Goal: Information Seeking & Learning: Understand process/instructions

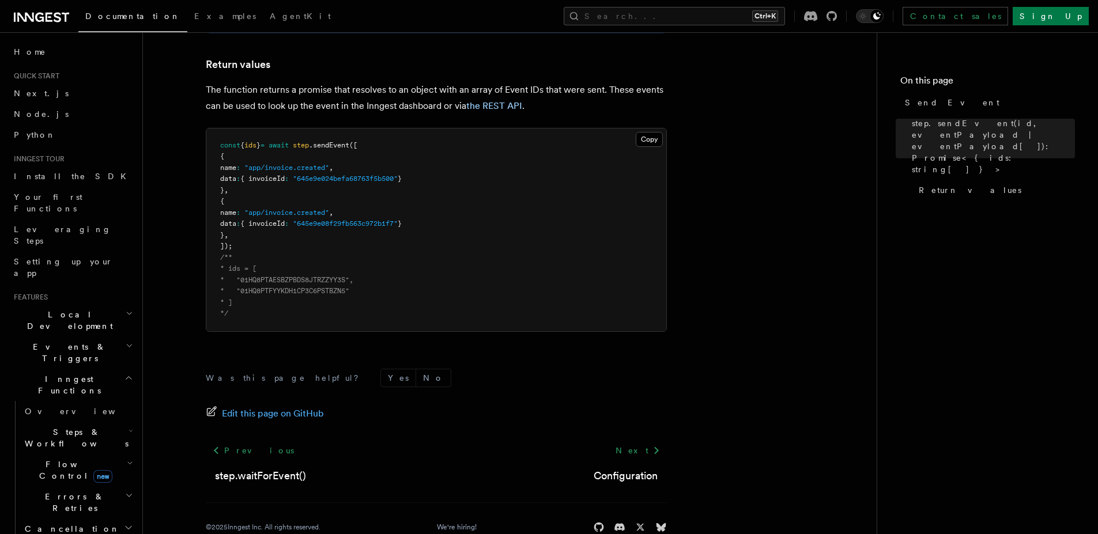
scroll to position [782, 0]
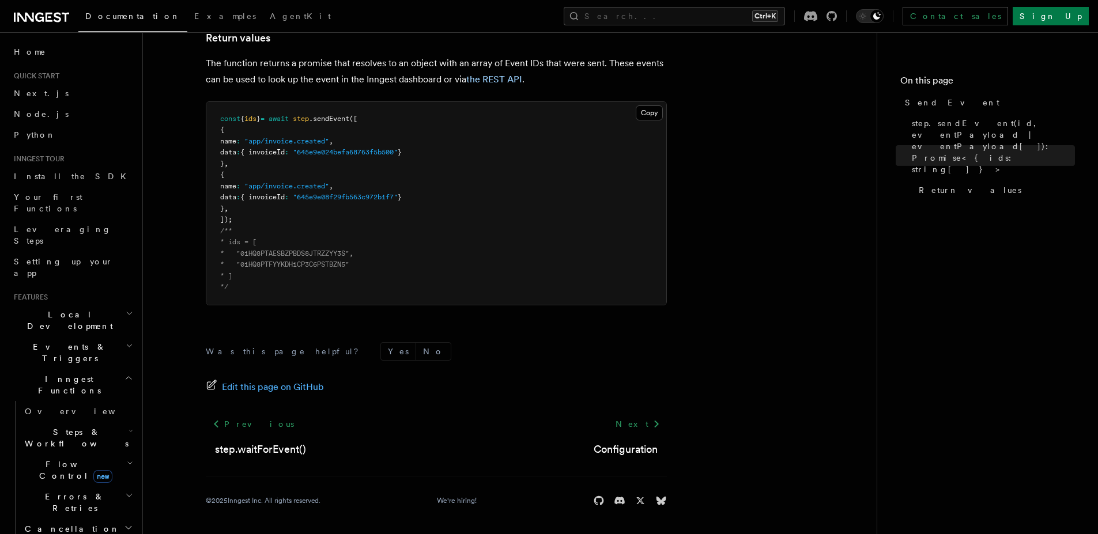
click at [122, 18] on span "Documentation" at bounding box center [132, 16] width 95 height 9
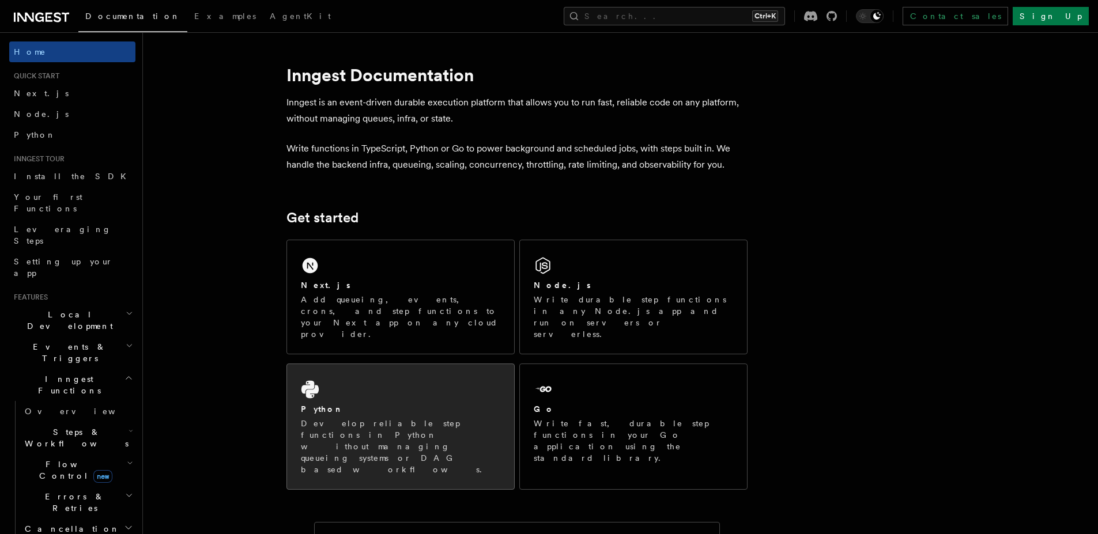
click at [430, 365] on div "Python Develop reliable step functions in Python without managing queueing syst…" at bounding box center [400, 426] width 227 height 125
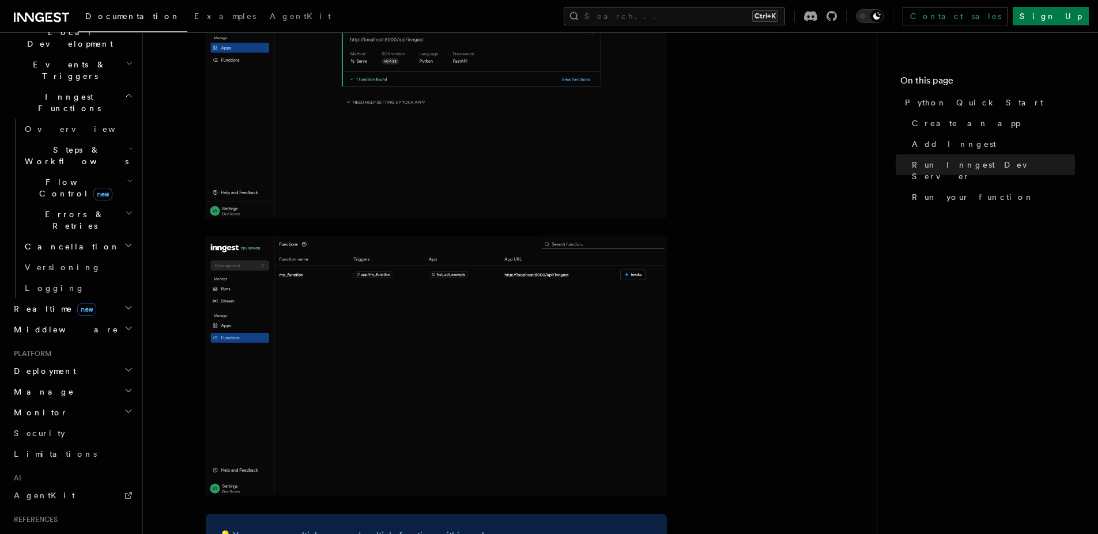
scroll to position [250, 0]
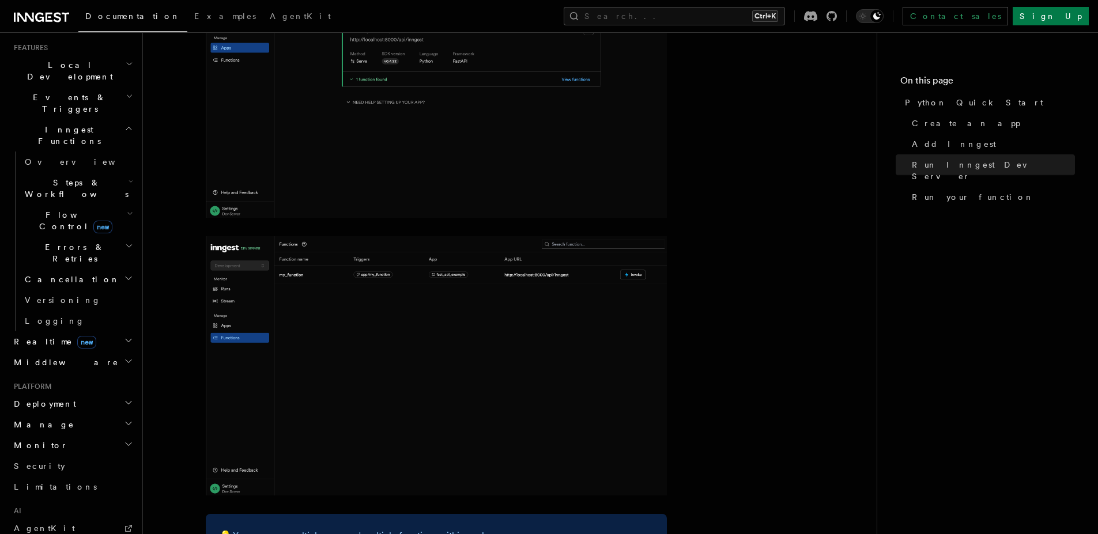
click at [97, 352] on h2 "Middleware" at bounding box center [72, 362] width 126 height 21
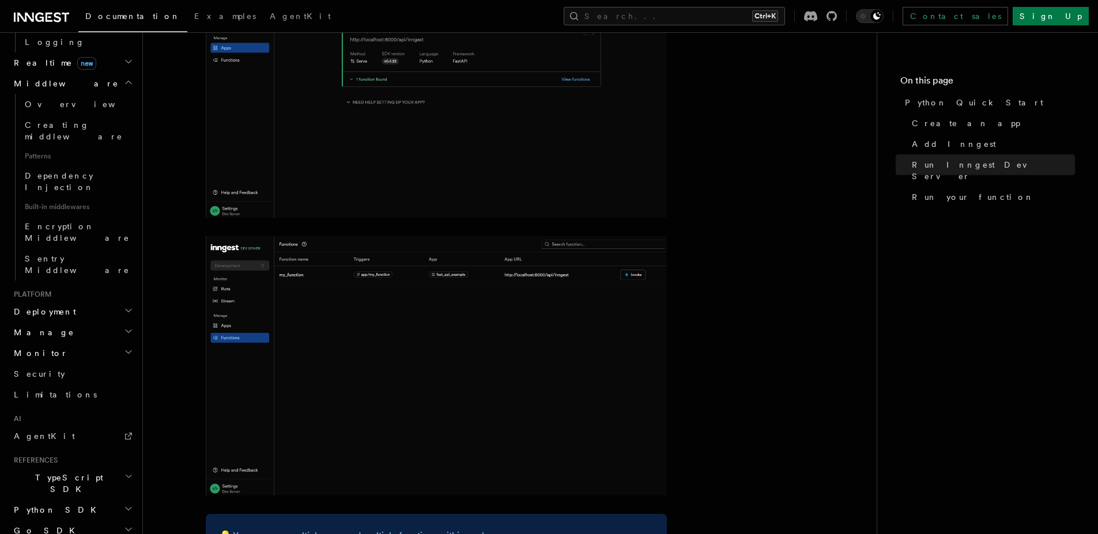
click at [84, 500] on h2 "Python SDK" at bounding box center [72, 510] width 126 height 21
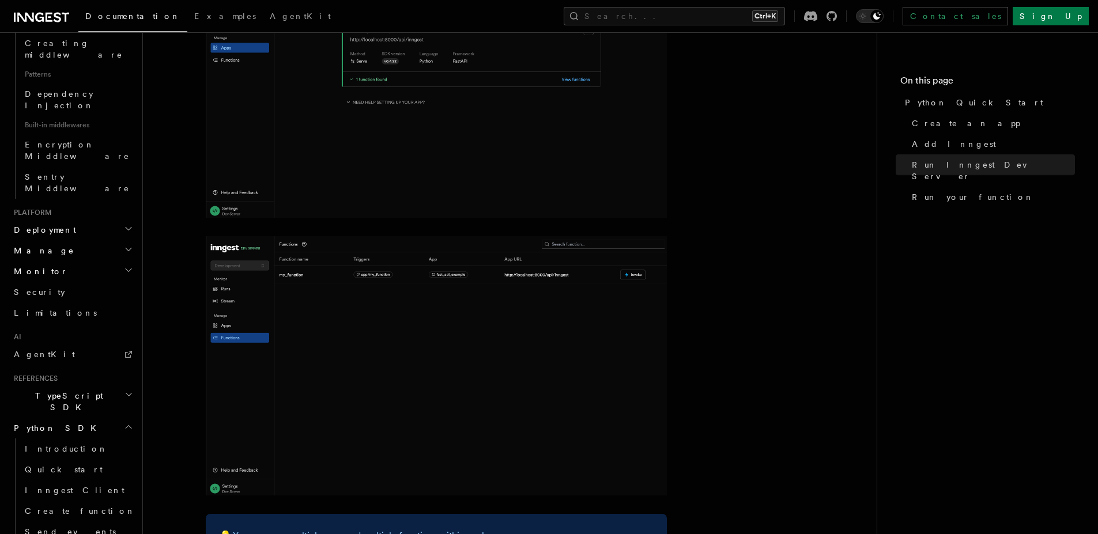
scroll to position [667, 0]
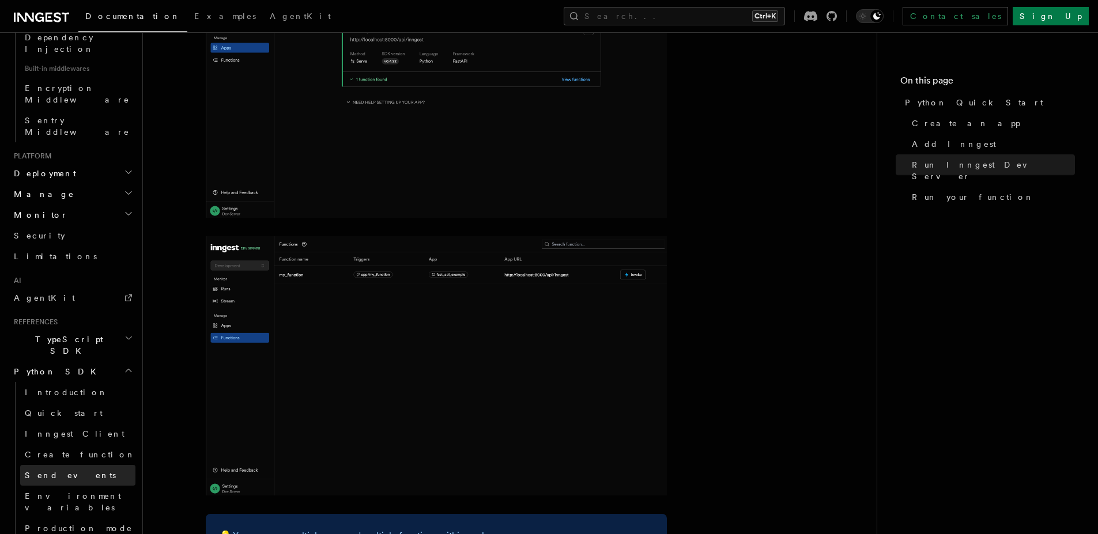
click at [74, 465] on link "Send events" at bounding box center [77, 475] width 115 height 21
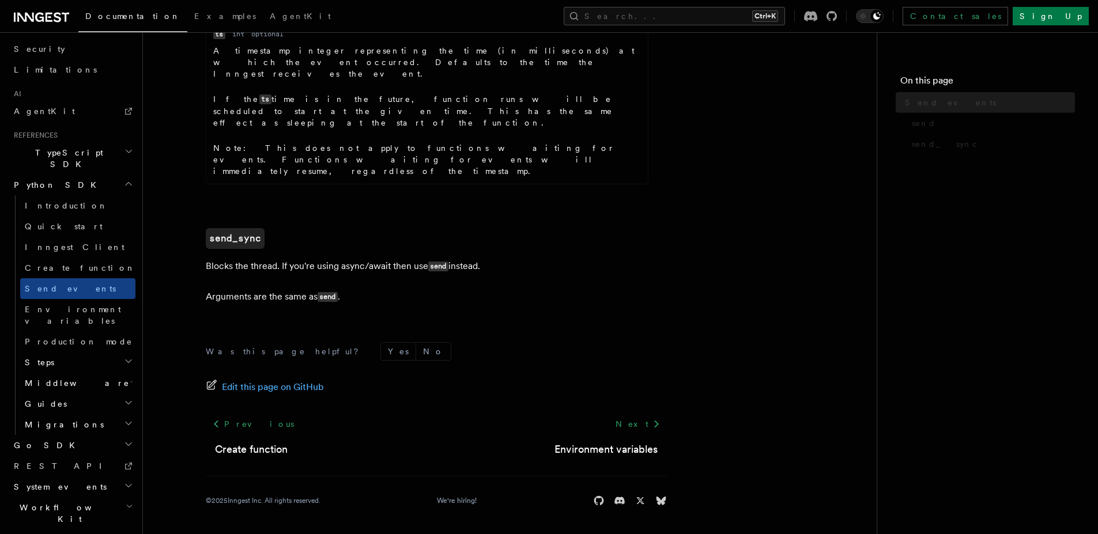
scroll to position [616, 0]
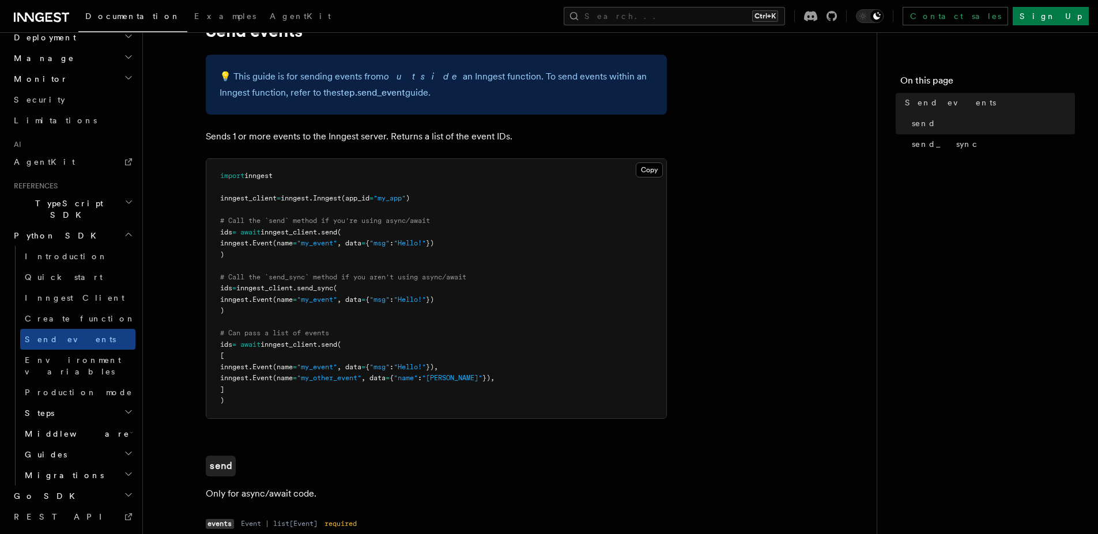
scroll to position [0, 0]
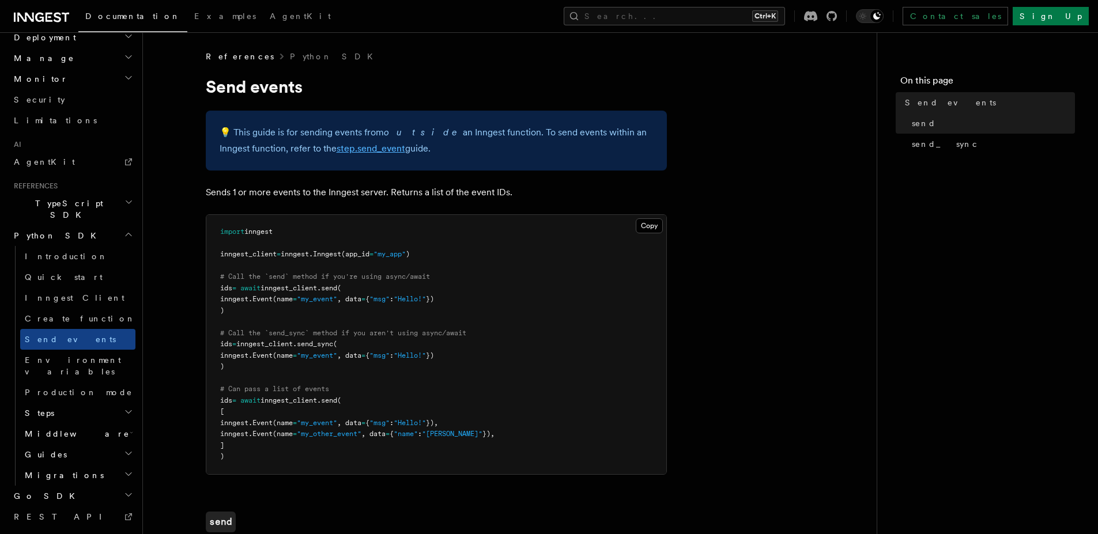
click at [353, 148] on link "step.send_event" at bounding box center [371, 148] width 69 height 11
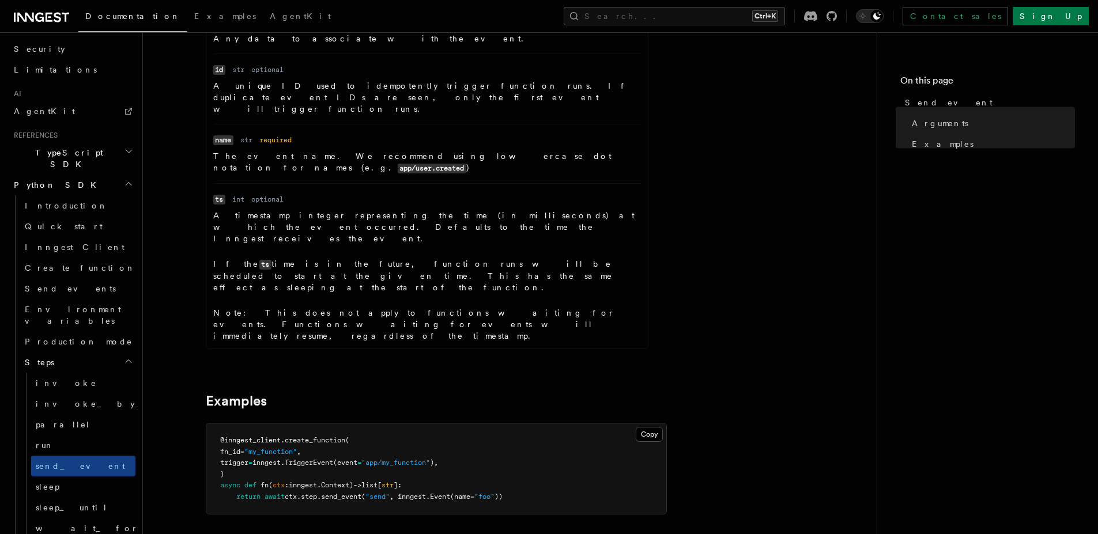
scroll to position [522, 0]
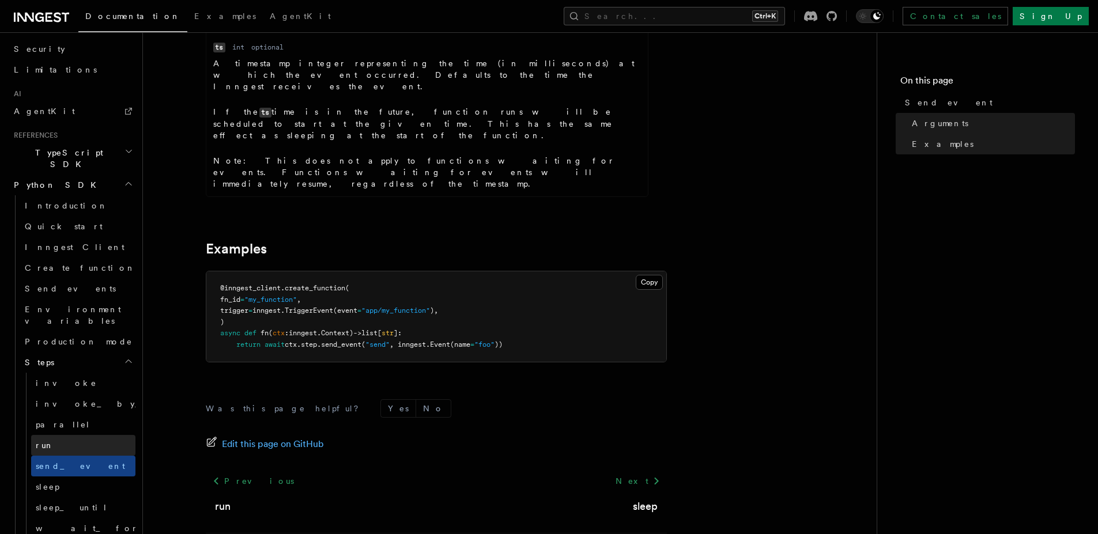
click at [77, 435] on link "run" at bounding box center [83, 445] width 104 height 21
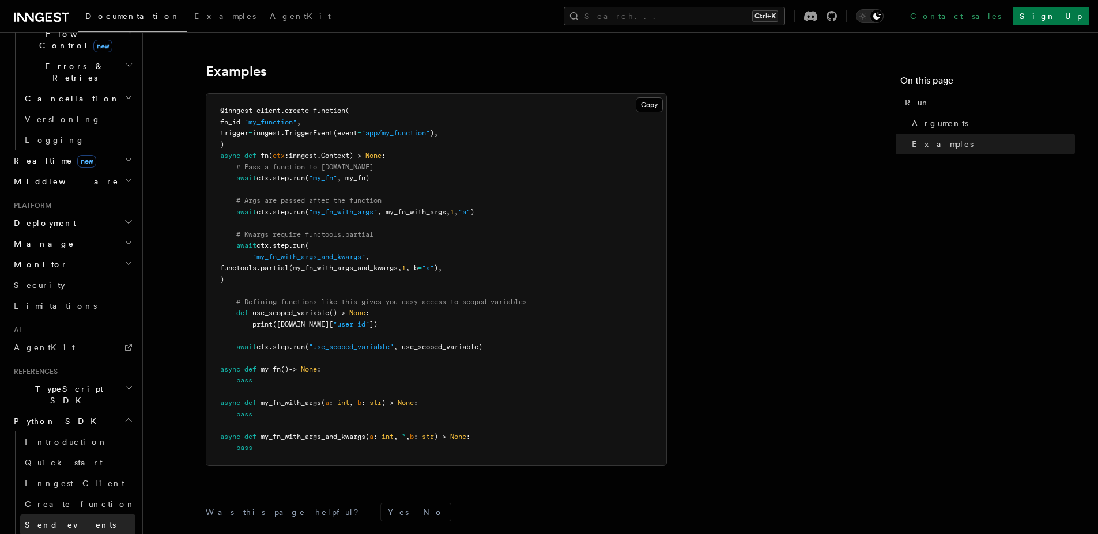
scroll to position [321, 0]
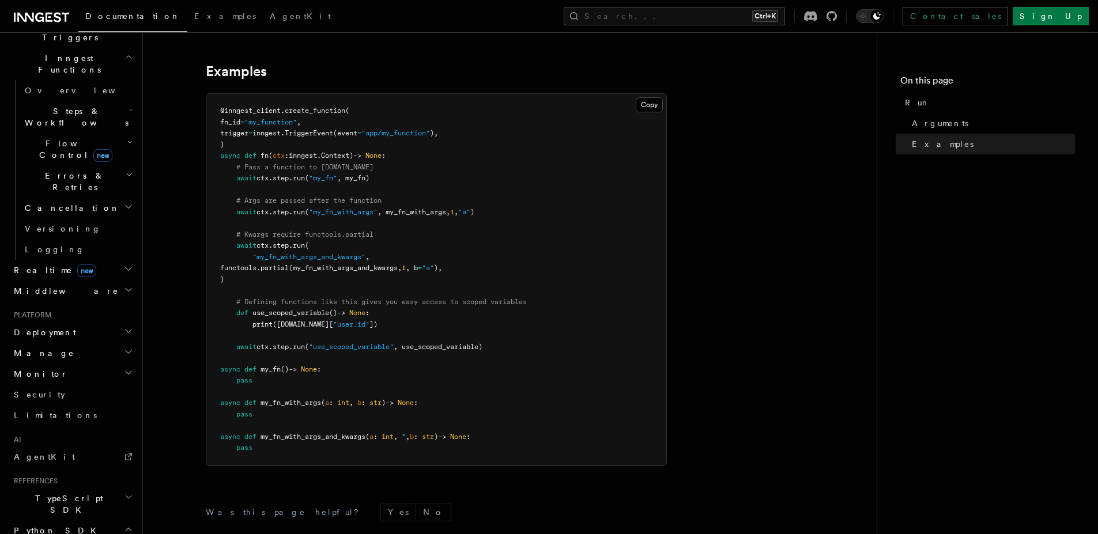
click at [104, 488] on h2 "TypeScript SDK" at bounding box center [72, 504] width 126 height 32
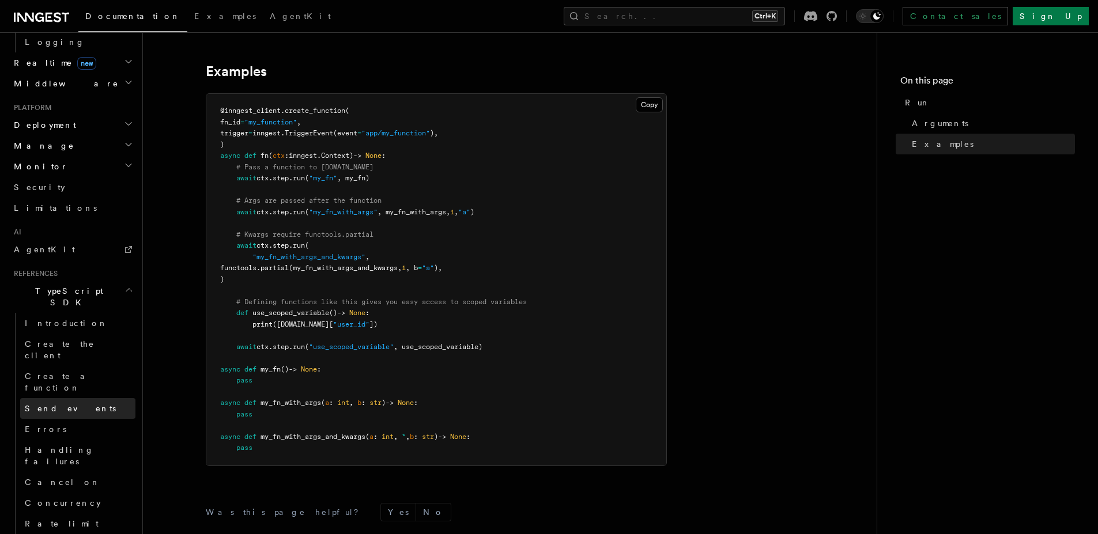
click at [82, 398] on link "Send events" at bounding box center [77, 408] width 115 height 21
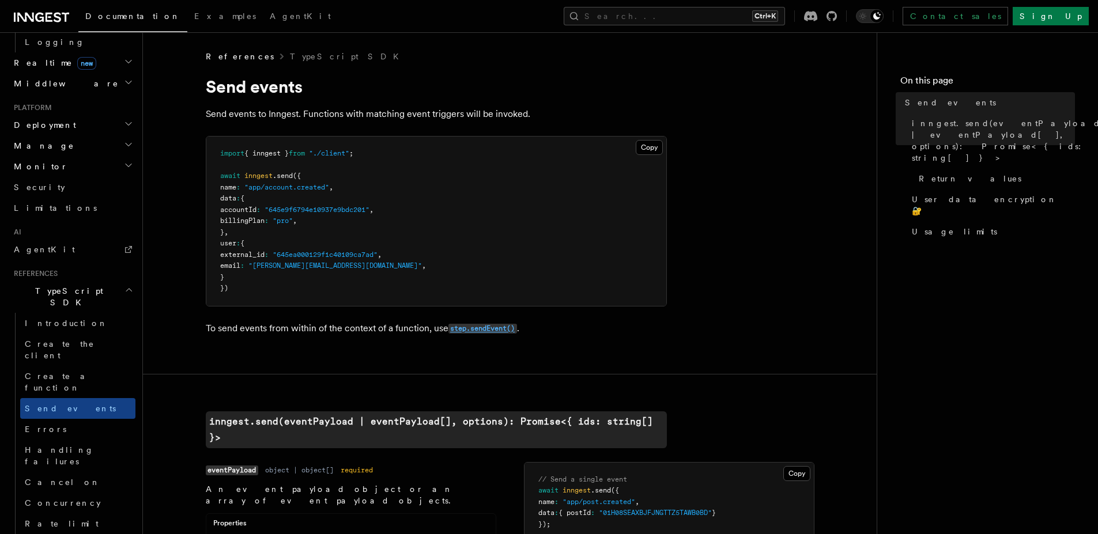
click at [481, 329] on code "step.sendEvent()" at bounding box center [482, 329] width 69 height 10
